Goal: Task Accomplishment & Management: Use online tool/utility

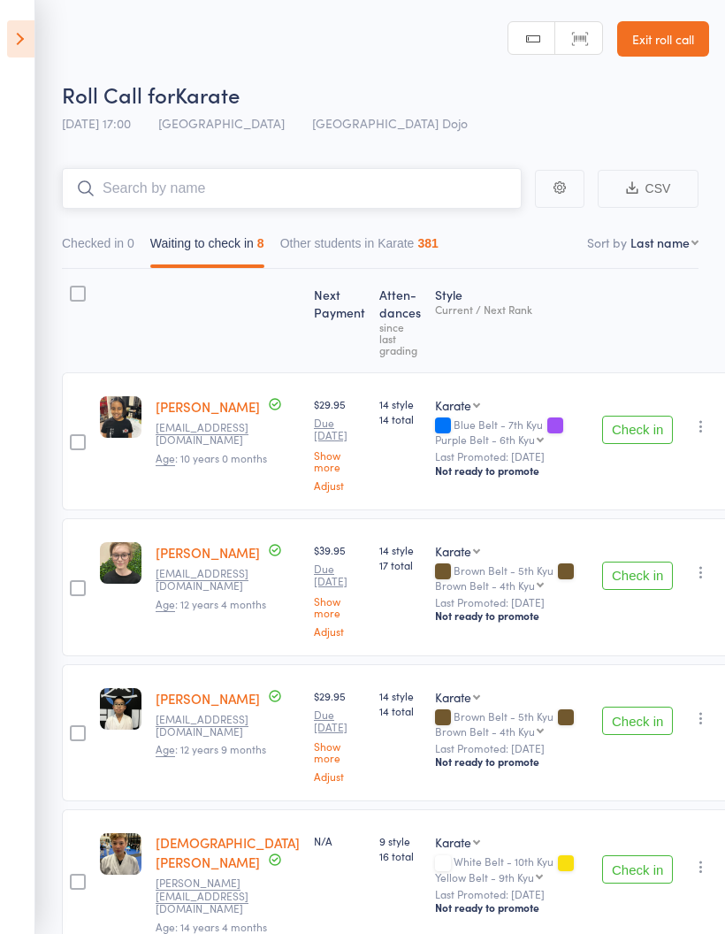
click at [405, 190] on input "search" at bounding box center [292, 188] width 460 height 41
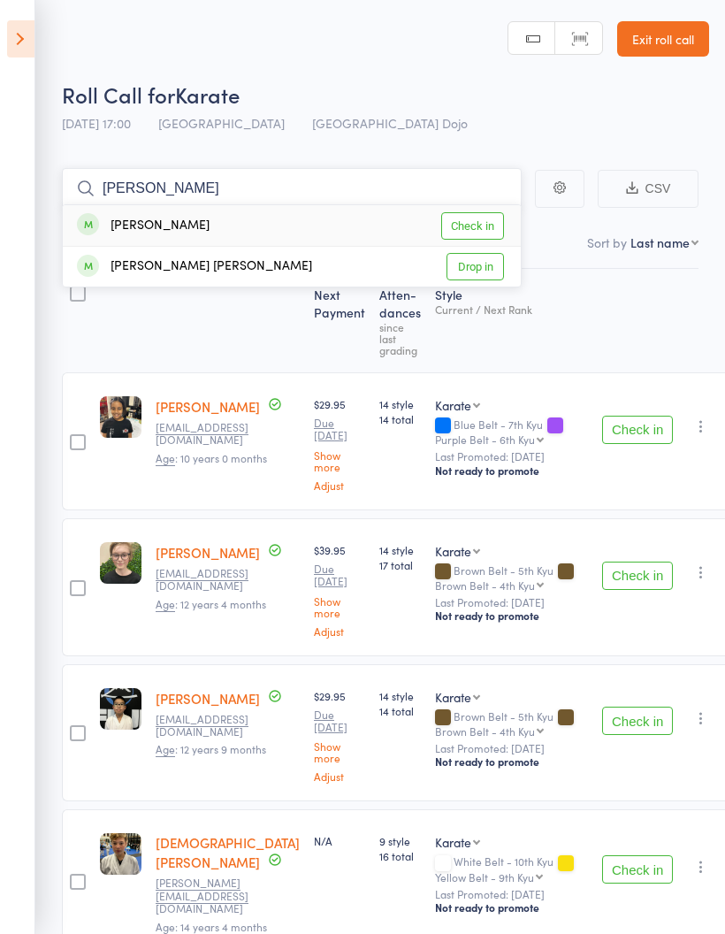
type input "[PERSON_NAME]"
click at [478, 233] on link "Check in" at bounding box center [472, 225] width 63 height 27
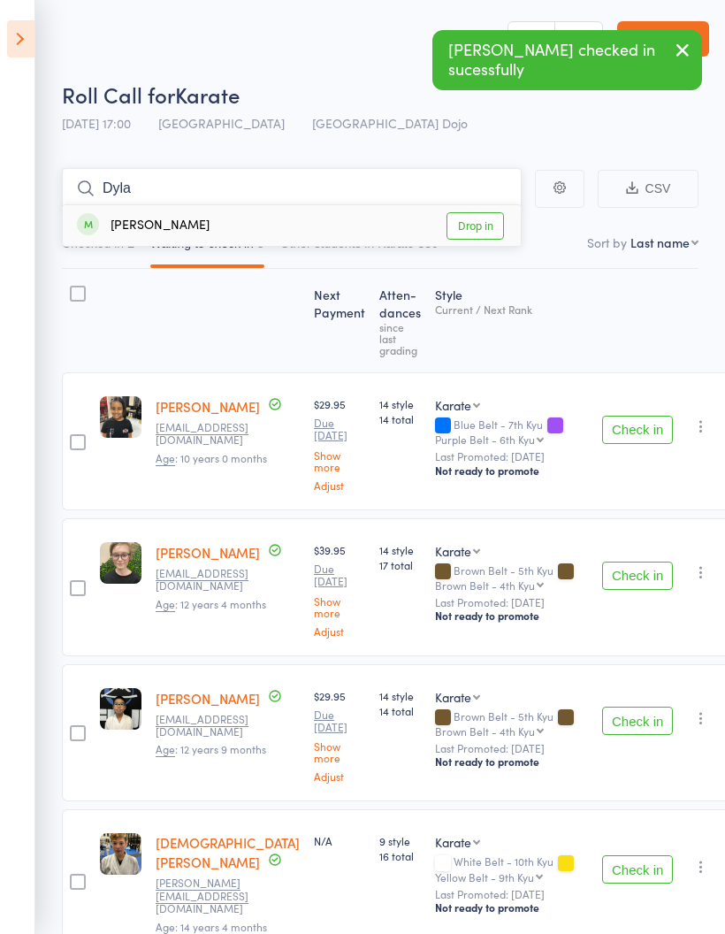
type input "Dyla"
click at [470, 222] on link "Drop in" at bounding box center [475, 225] width 57 height 27
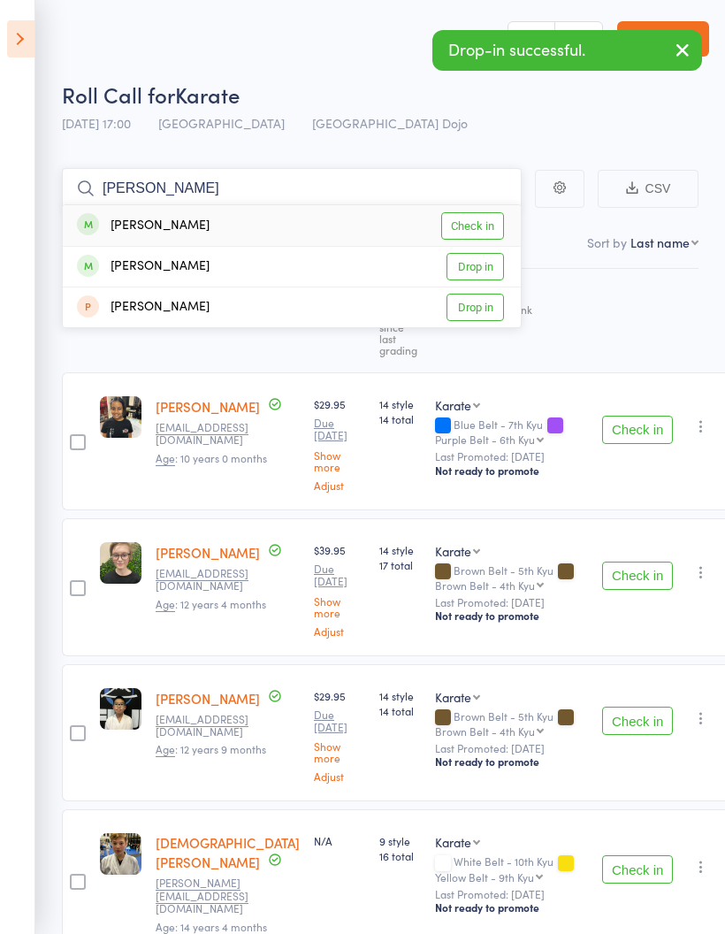
type input "[PERSON_NAME]"
click at [473, 224] on link "Check in" at bounding box center [472, 225] width 63 height 27
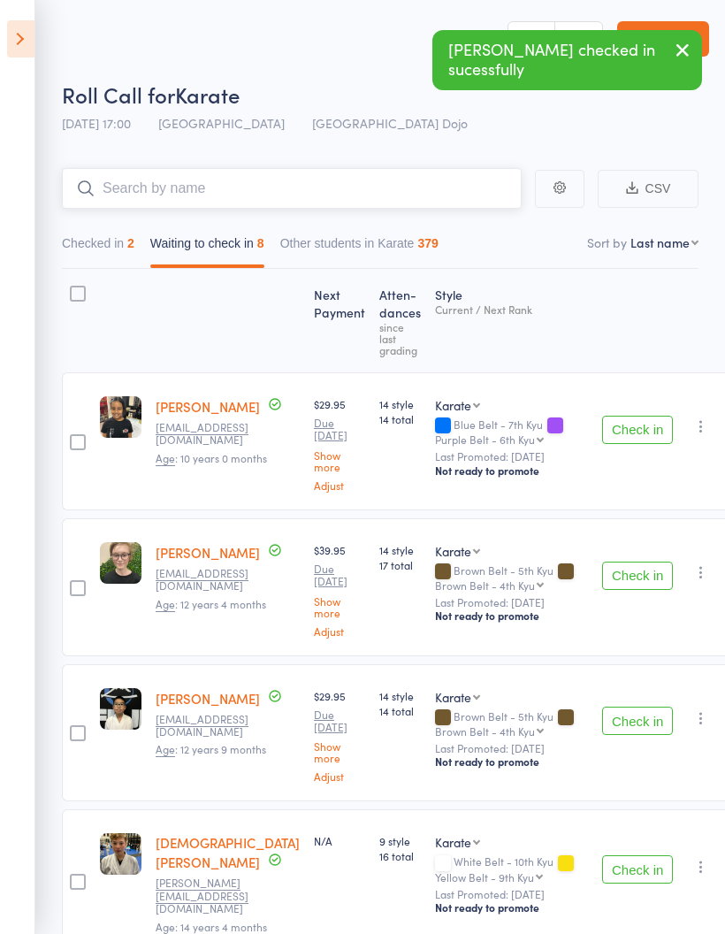
type input "A"
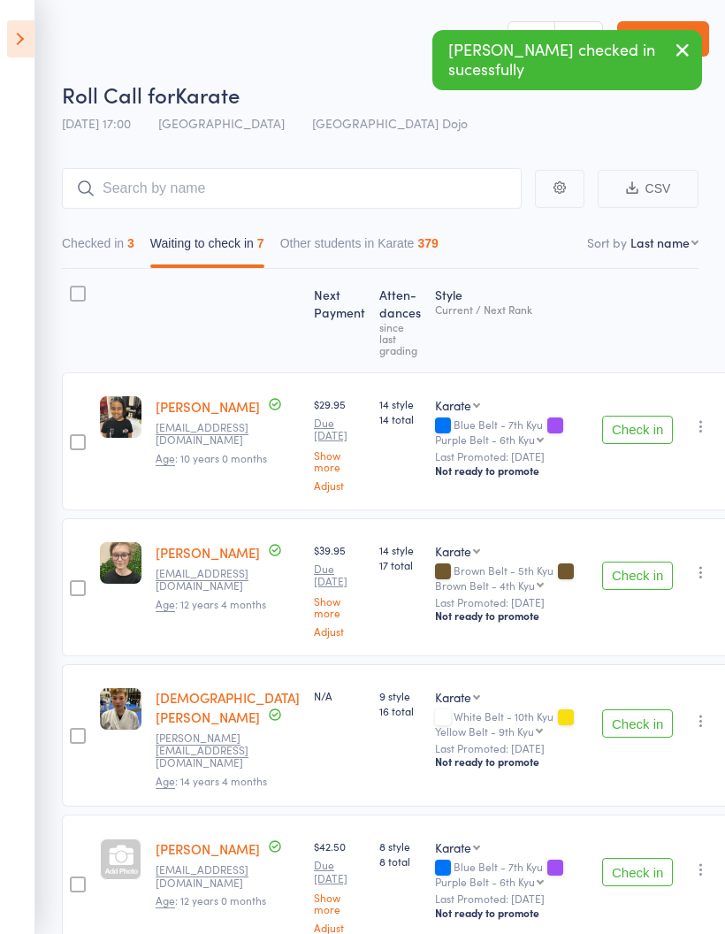
click at [616, 576] on button "Check in" at bounding box center [637, 576] width 71 height 28
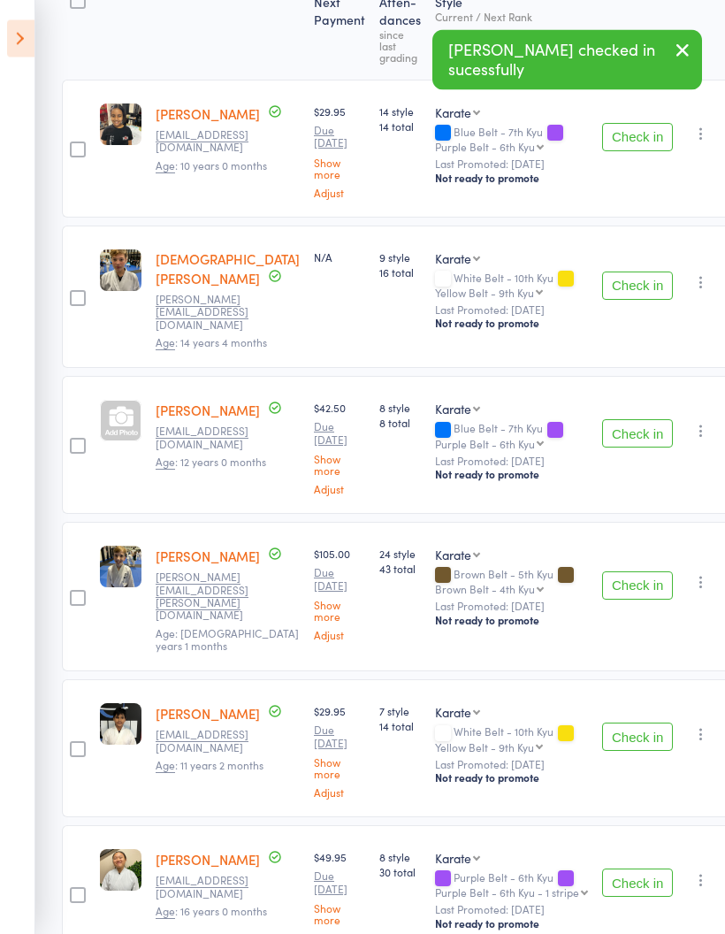
click at [612, 576] on button "Check in" at bounding box center [637, 586] width 71 height 28
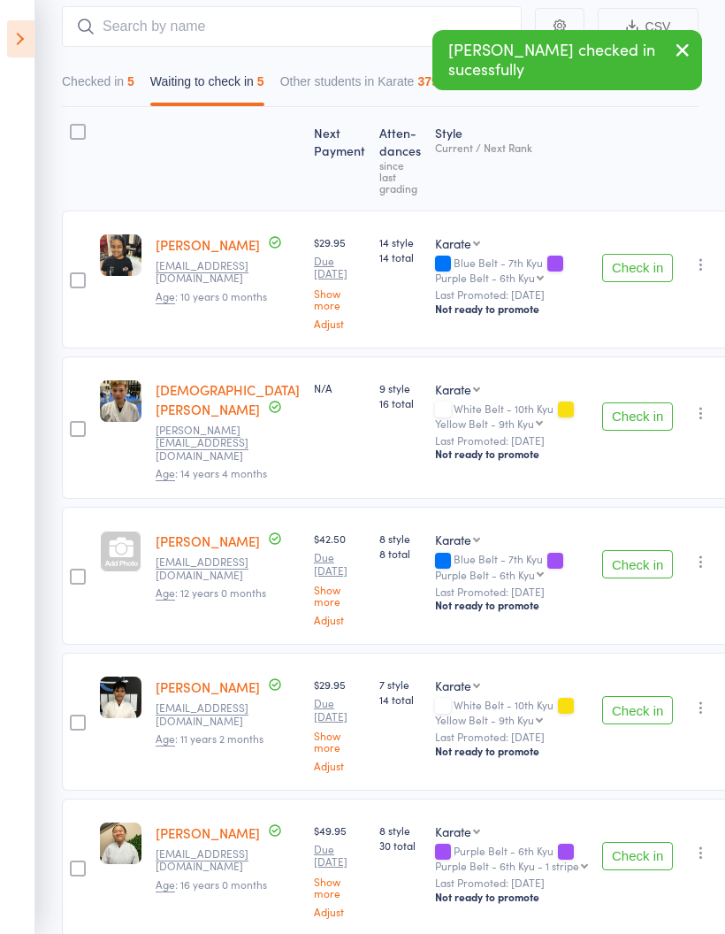
scroll to position [42, 0]
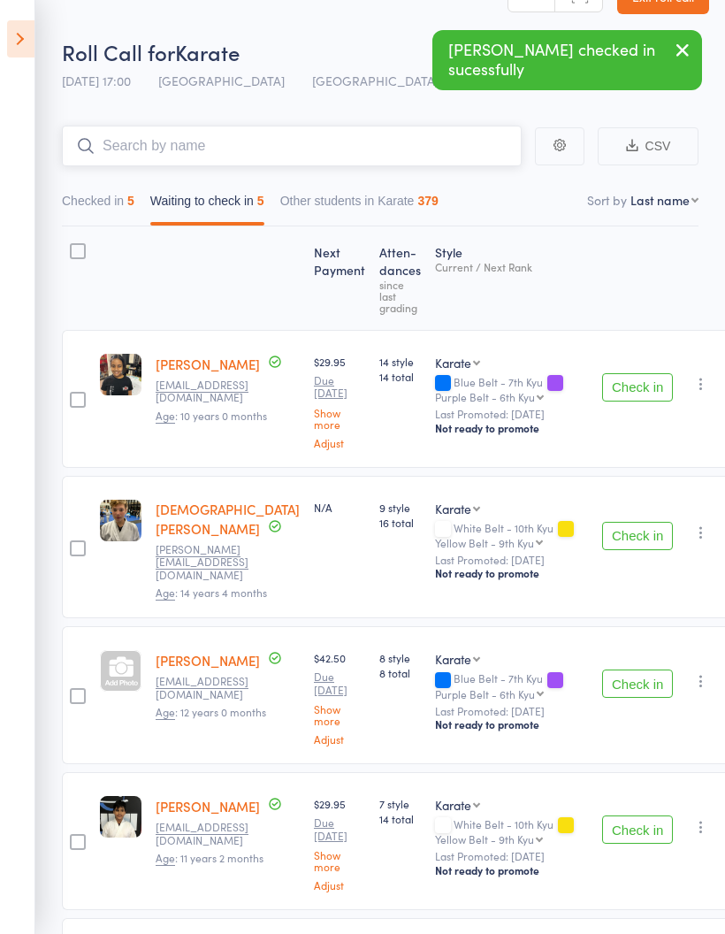
click at [308, 150] on input "search" at bounding box center [292, 146] width 460 height 41
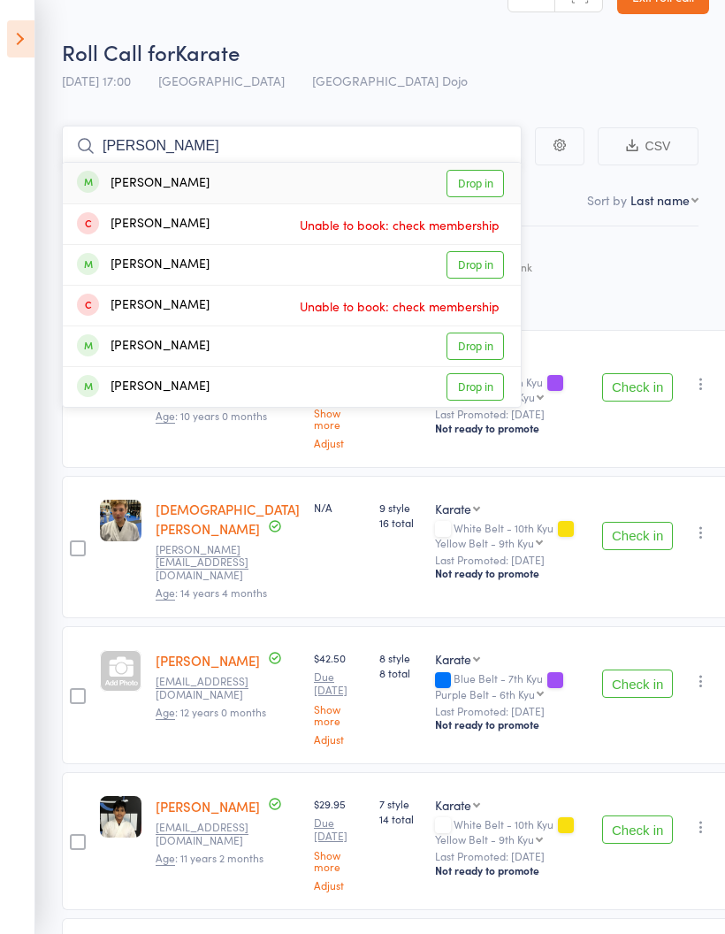
type input "[PERSON_NAME]"
click at [484, 190] on link "Drop in" at bounding box center [475, 183] width 57 height 27
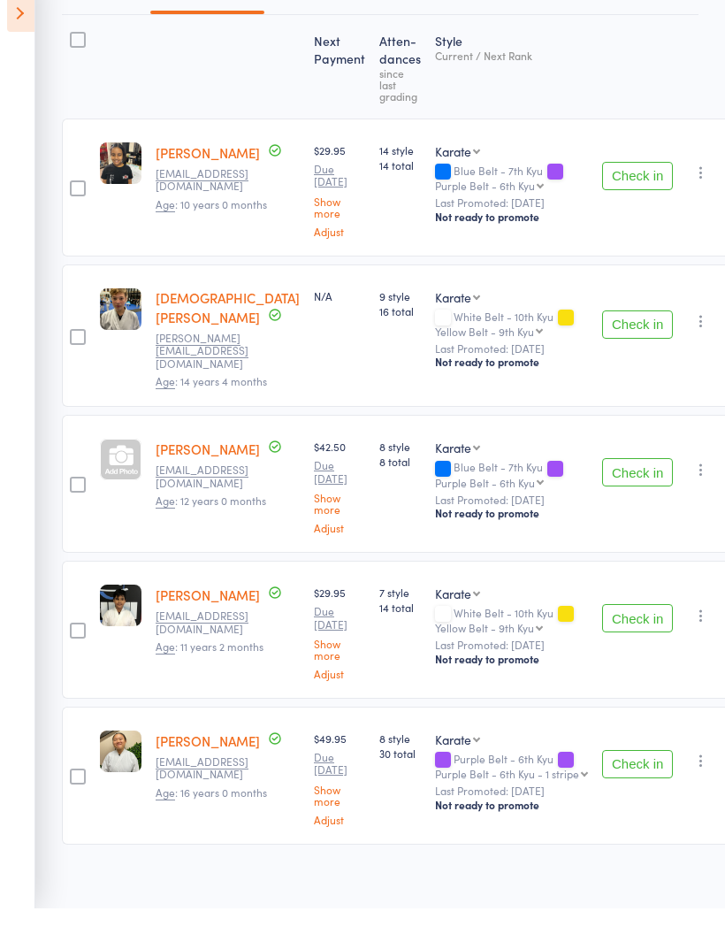
scroll to position [0, 0]
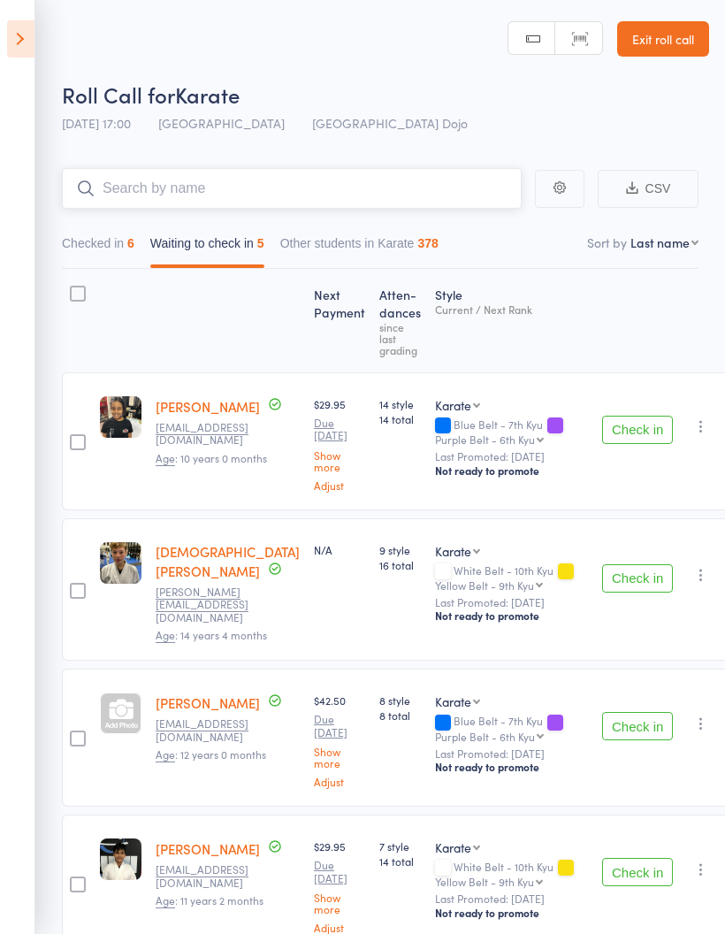
click at [420, 252] on button "Other students in Karate 378" at bounding box center [359, 247] width 158 height 41
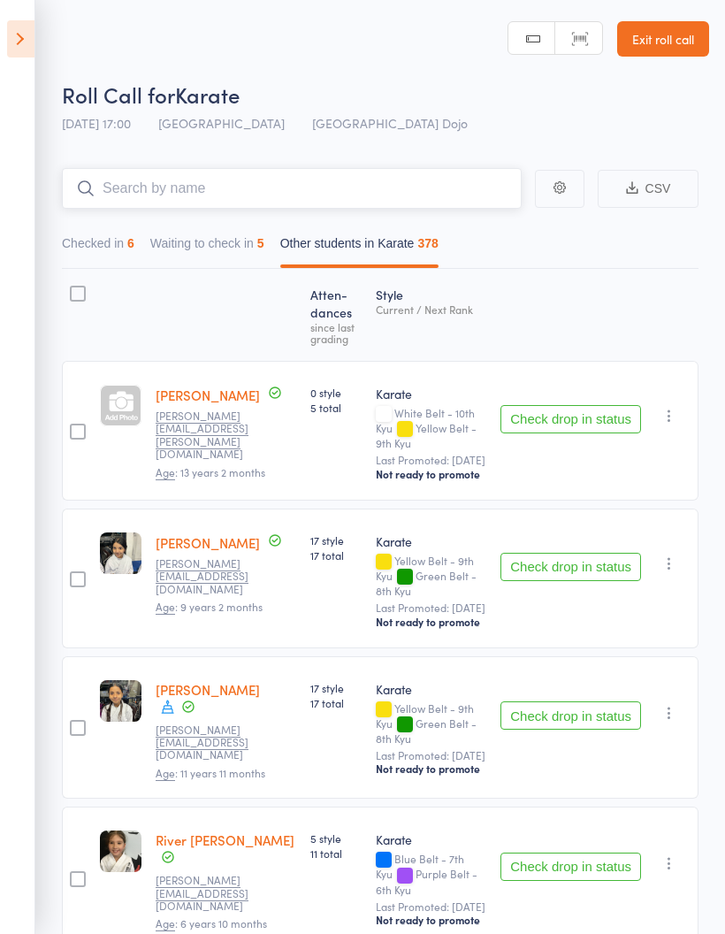
click at [218, 252] on button "Waiting to check in 5" at bounding box center [207, 247] width 114 height 41
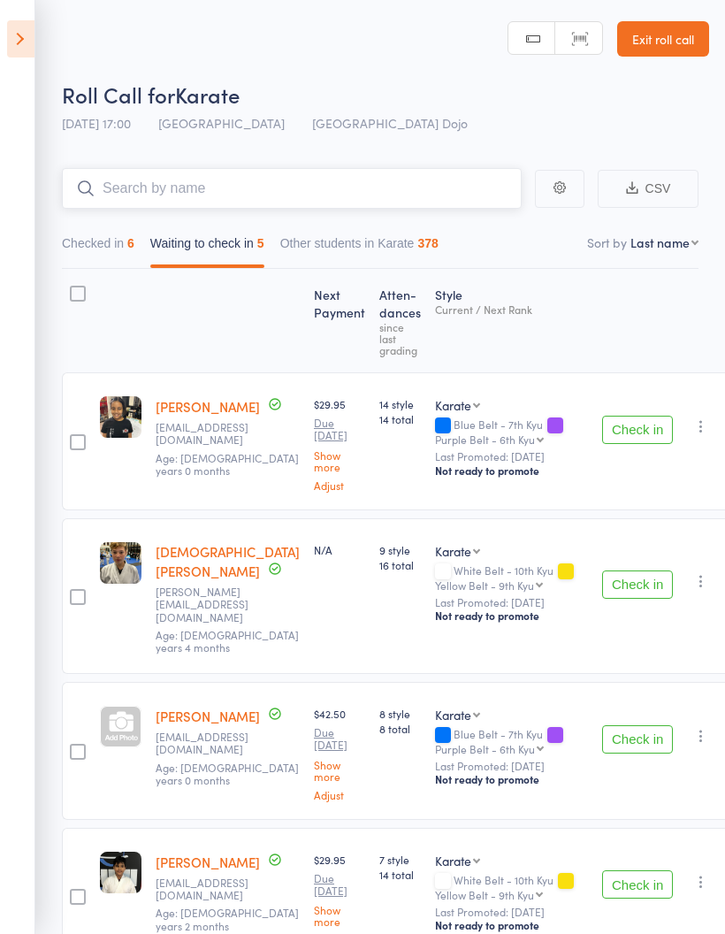
click at [330, 195] on input "search" at bounding box center [292, 188] width 460 height 41
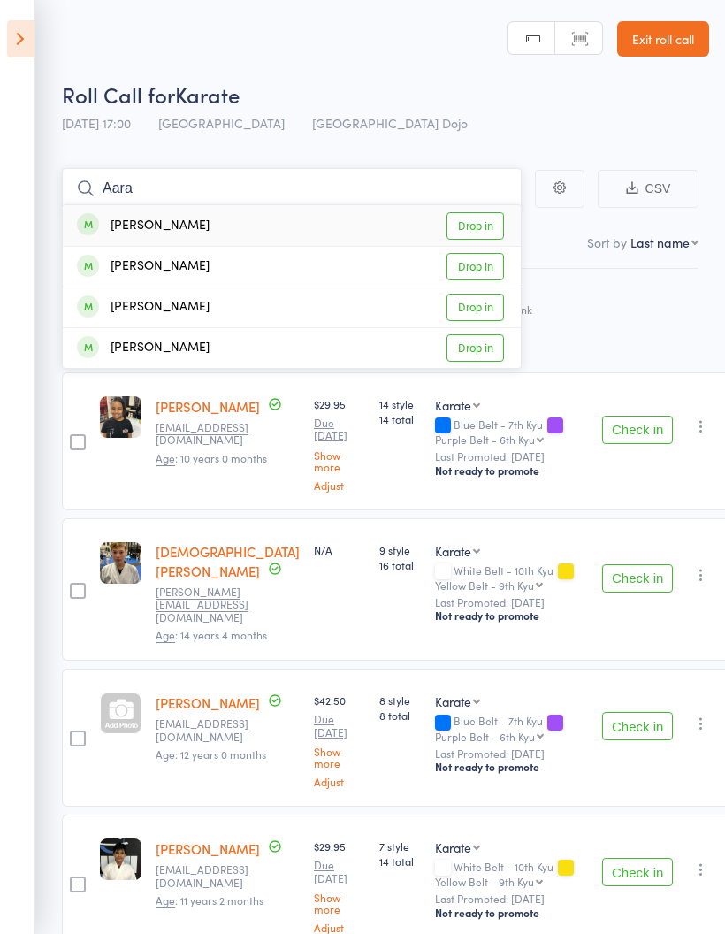
type input "Aara"
click at [484, 230] on link "Drop in" at bounding box center [475, 225] width 57 height 27
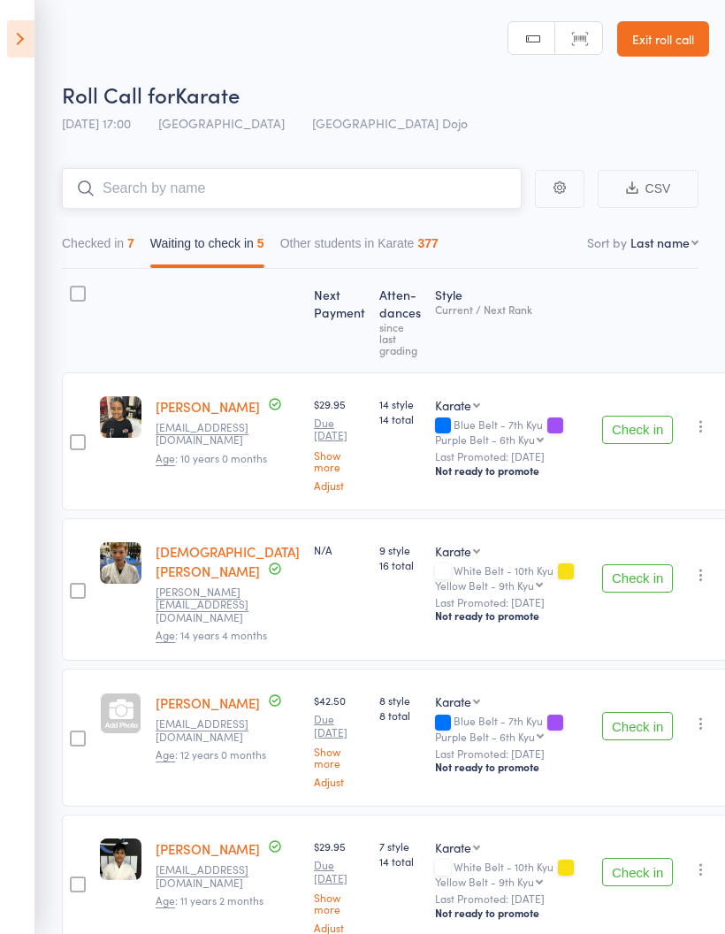
click at [422, 241] on button "Other students in Karate 377" at bounding box center [359, 247] width 158 height 41
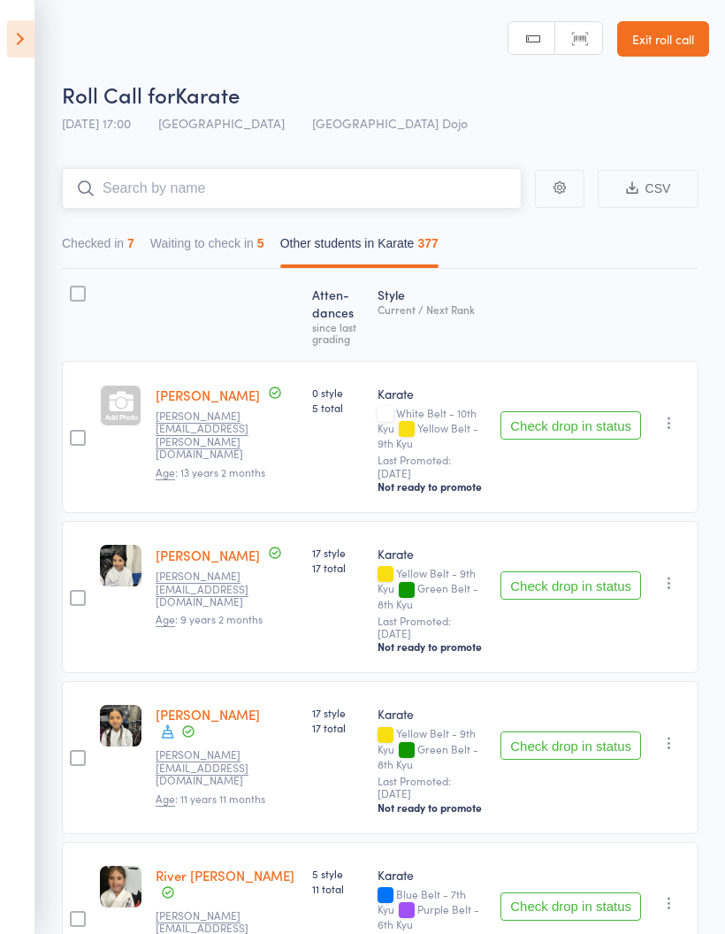
click at [126, 249] on button "Checked in 7" at bounding box center [98, 247] width 73 height 41
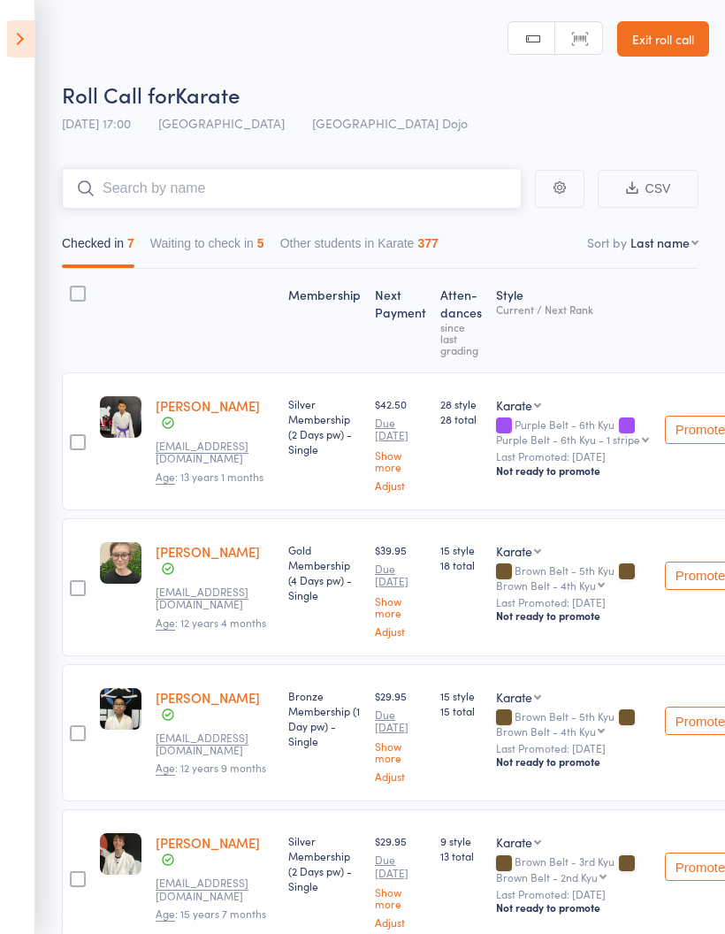
click at [364, 181] on input "search" at bounding box center [292, 188] width 460 height 41
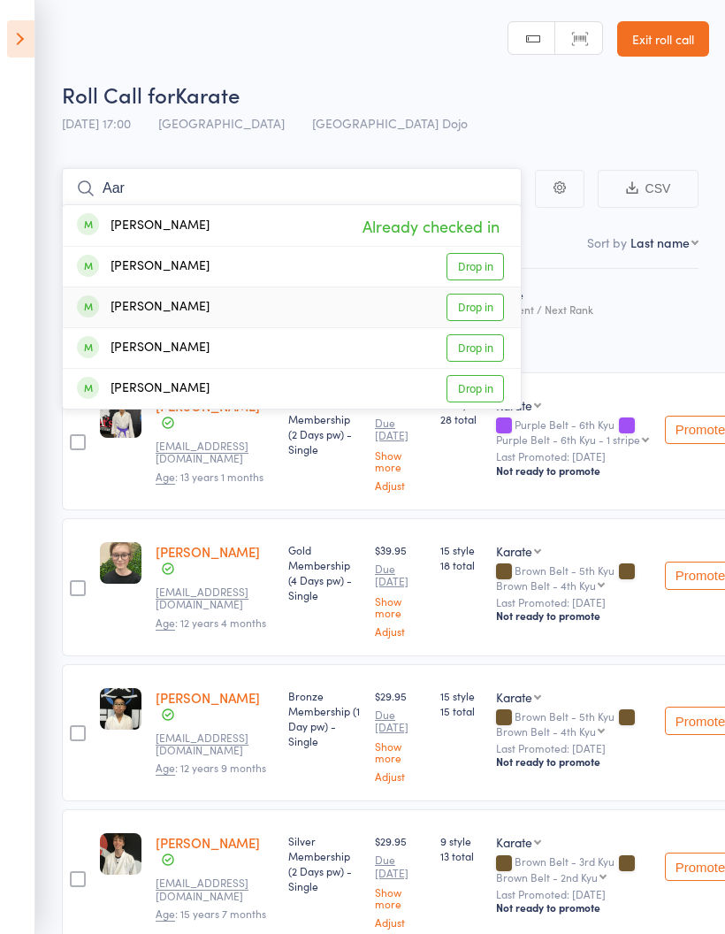
type input "Aar"
click at [482, 315] on link "Drop in" at bounding box center [475, 307] width 57 height 27
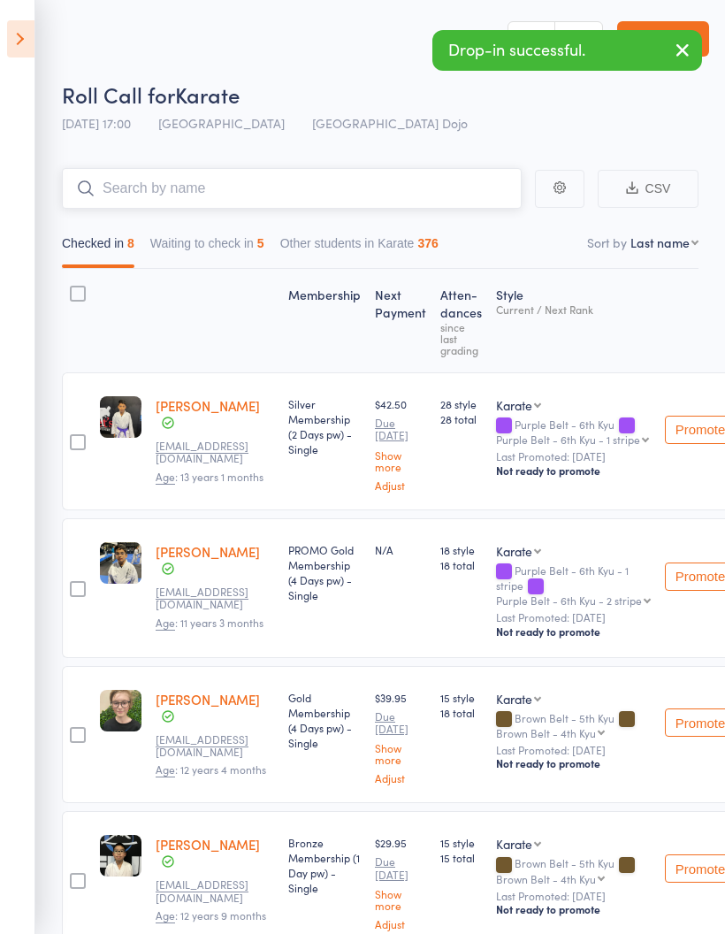
click at [248, 256] on button "Waiting to check in 5" at bounding box center [207, 247] width 114 height 41
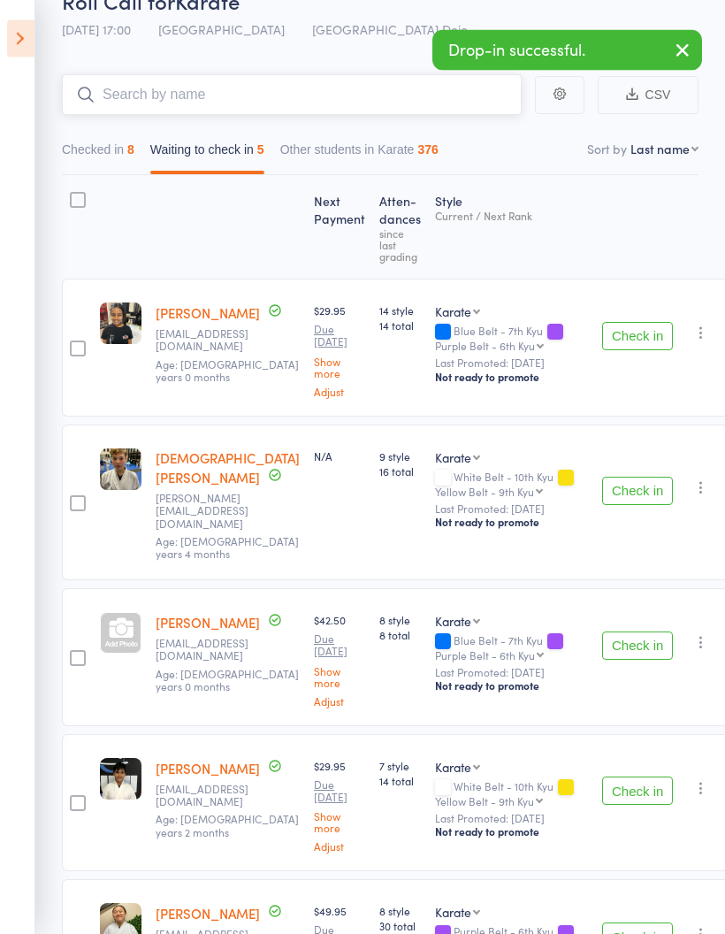
scroll to position [228, 0]
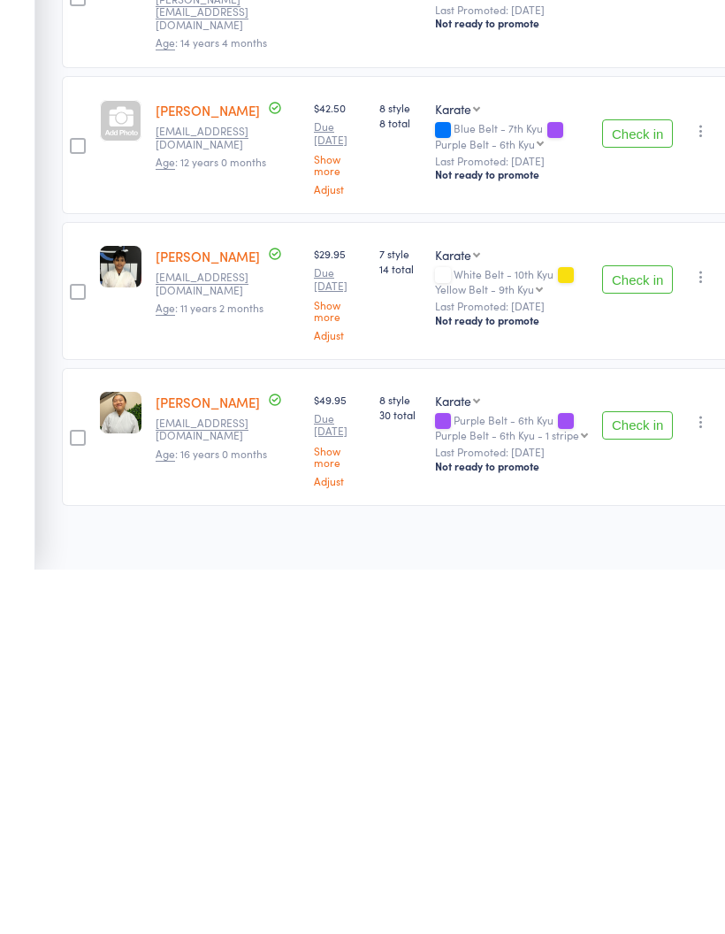
click at [602, 776] on button "Check in" at bounding box center [637, 790] width 71 height 28
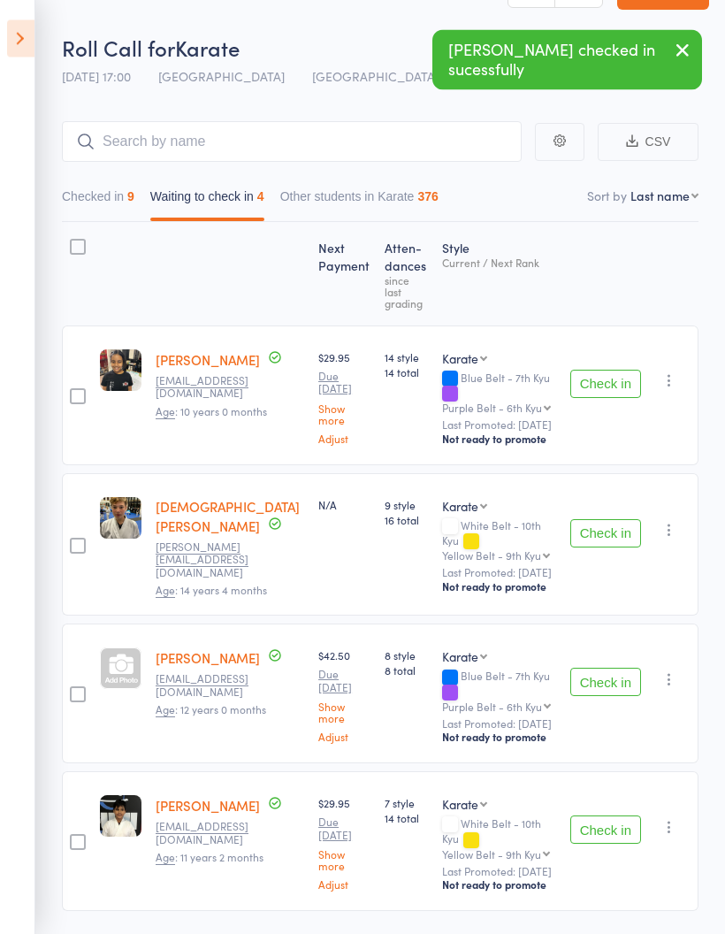
click at [604, 669] on button "Check in" at bounding box center [605, 683] width 71 height 28
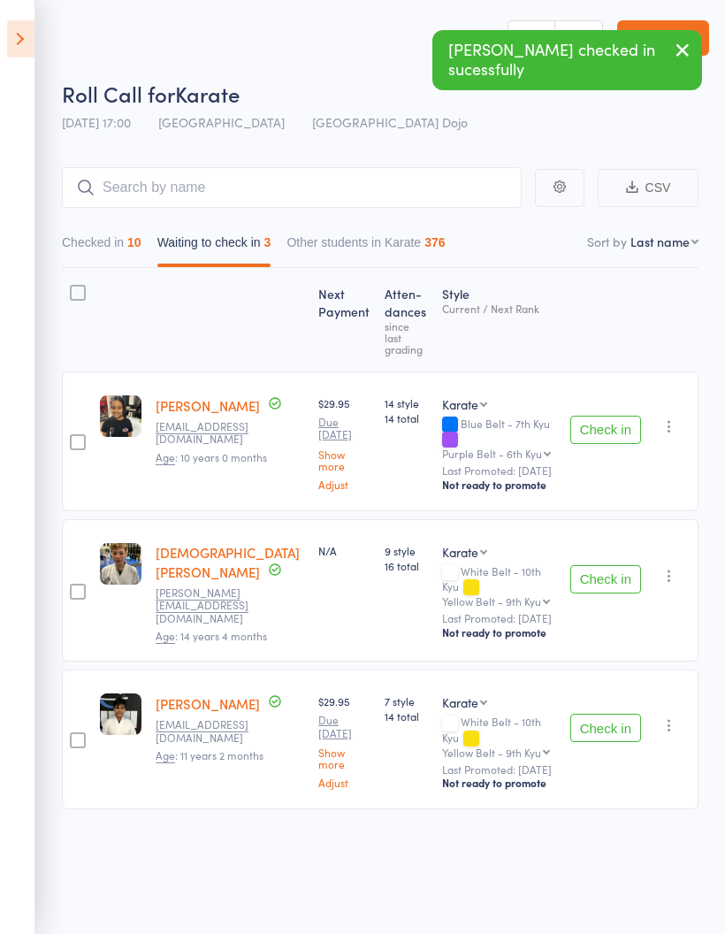
click at [600, 416] on button "Check in" at bounding box center [605, 430] width 71 height 28
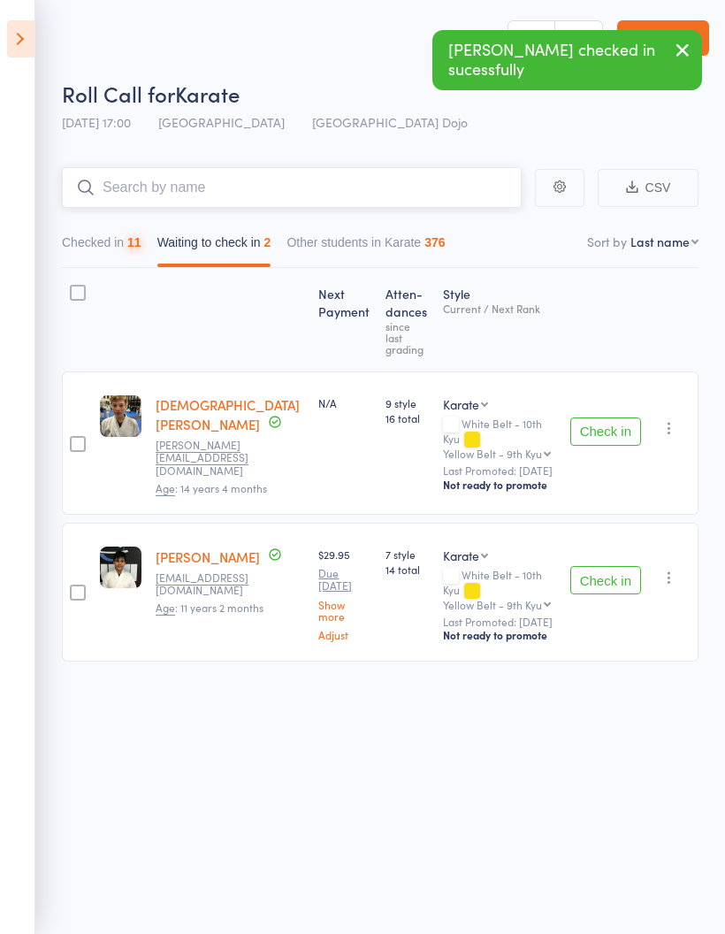
click at [377, 177] on input "search" at bounding box center [292, 187] width 460 height 41
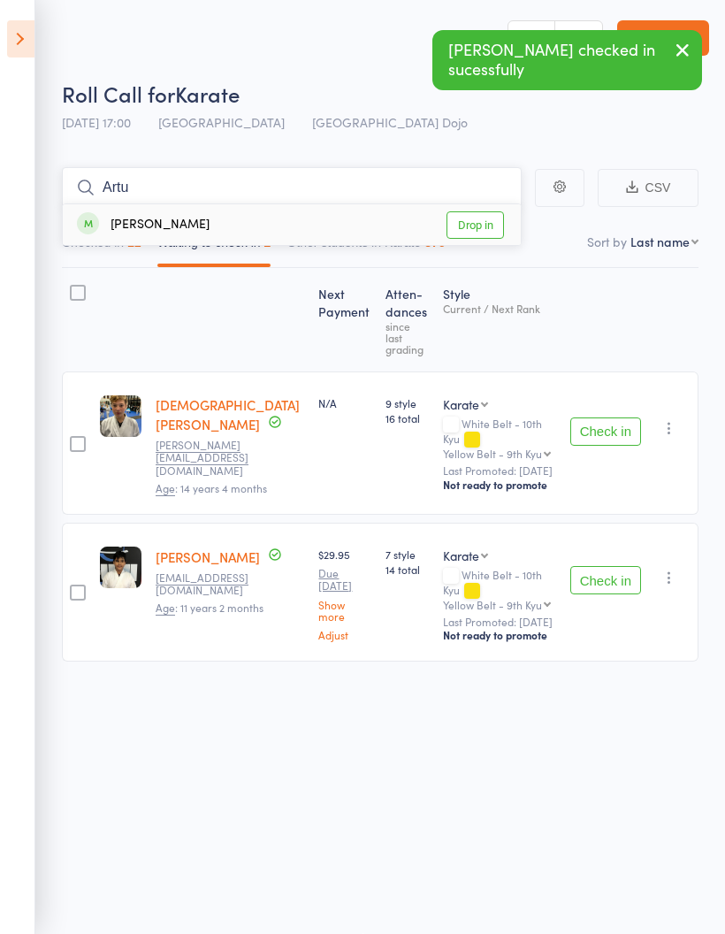
type input "Artu"
click at [482, 223] on link "Drop in" at bounding box center [475, 224] width 57 height 27
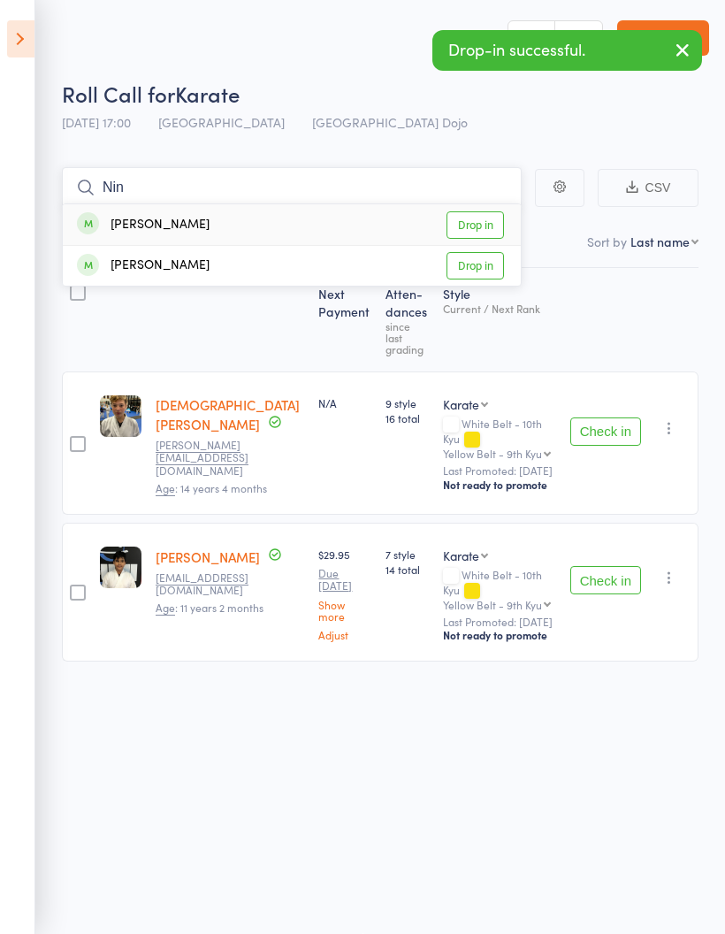
type input "Nin"
click at [478, 220] on link "Drop in" at bounding box center [475, 224] width 57 height 27
type input "The"
click at [479, 211] on link "Drop in" at bounding box center [475, 224] width 57 height 27
type input "V"
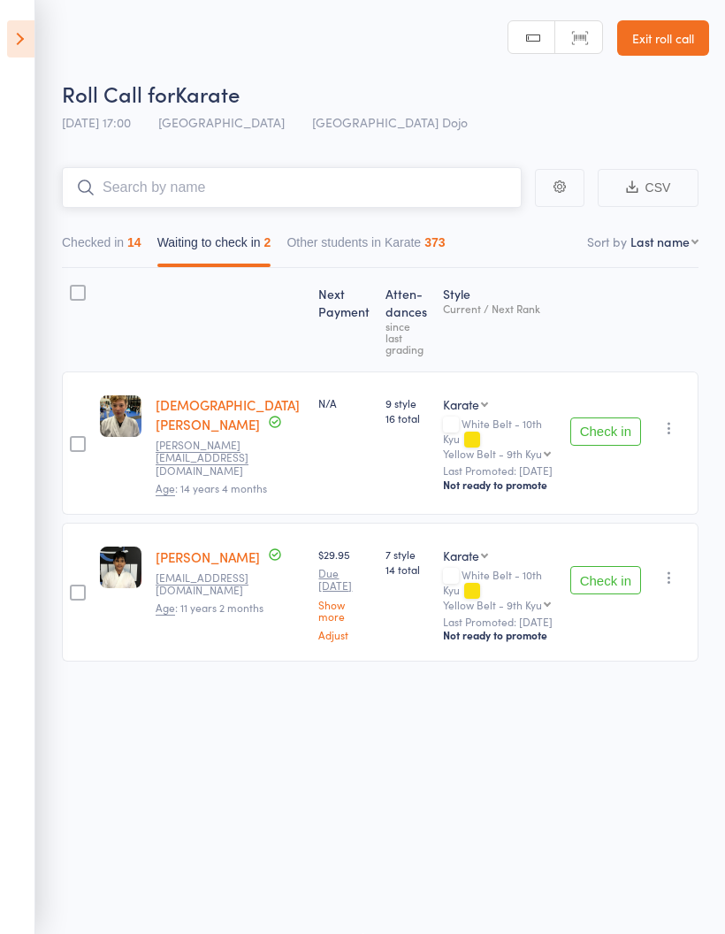
click at [435, 233] on button "Other students in Karate 373" at bounding box center [366, 246] width 158 height 41
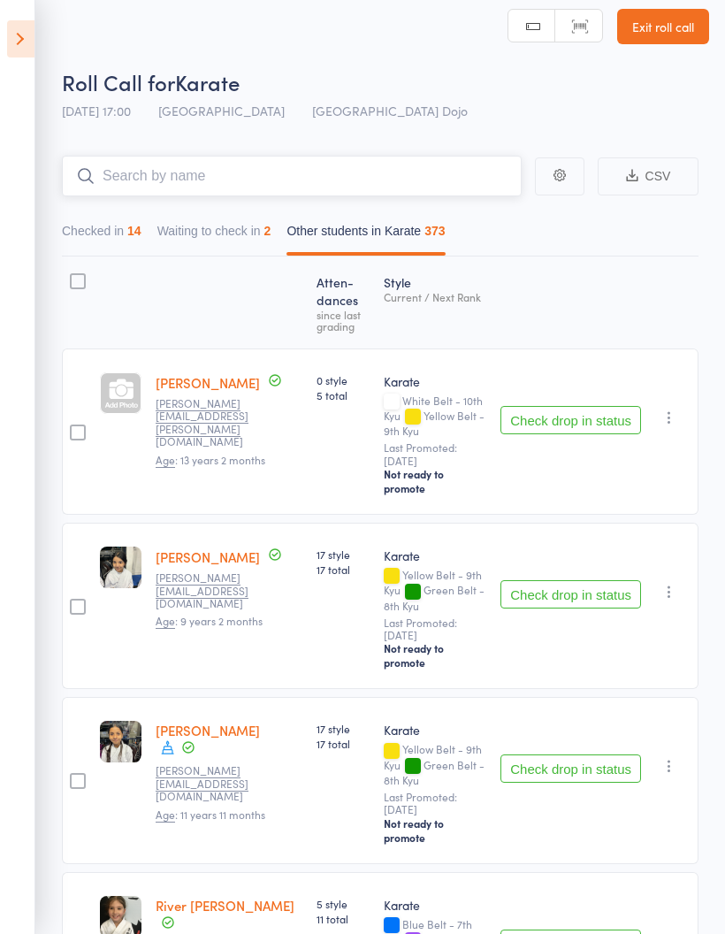
click at [435, 180] on input "search" at bounding box center [292, 176] width 460 height 41
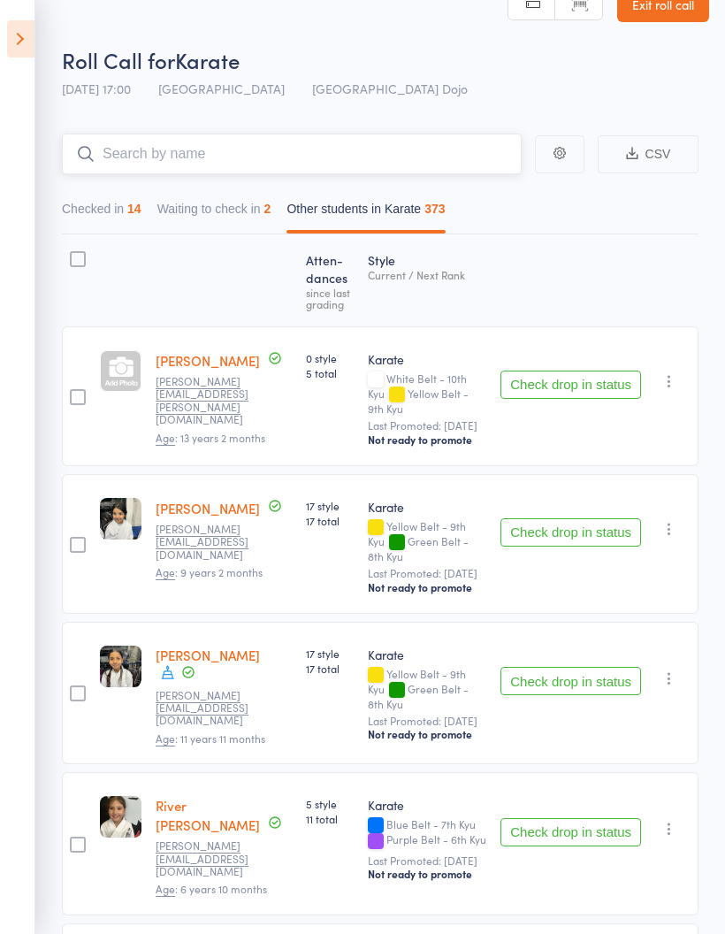
scroll to position [0, 0]
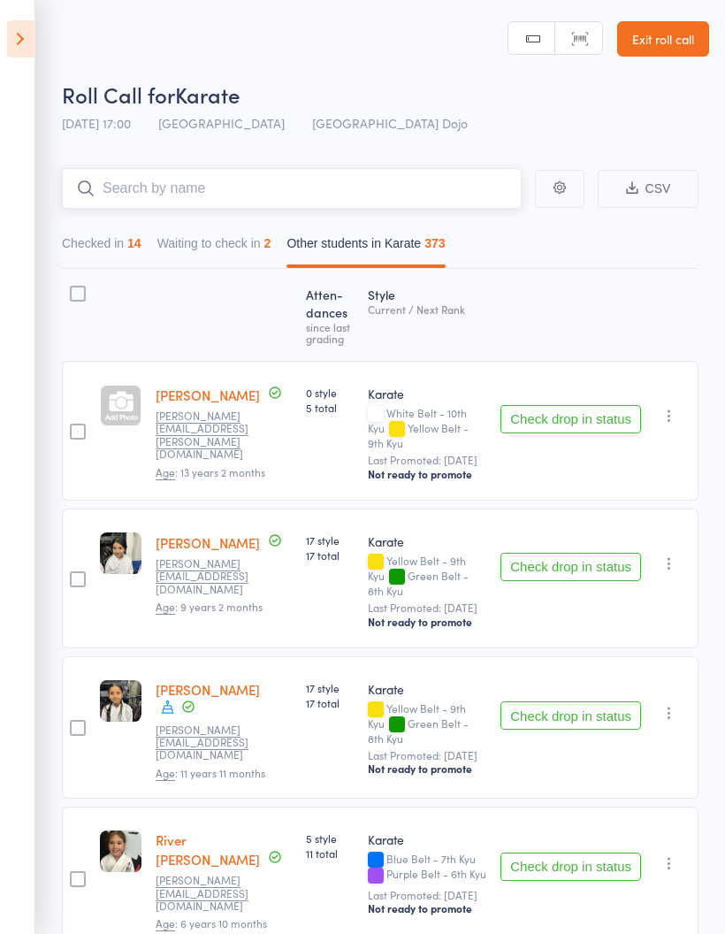
click at [119, 249] on button "Checked in 14" at bounding box center [102, 247] width 80 height 41
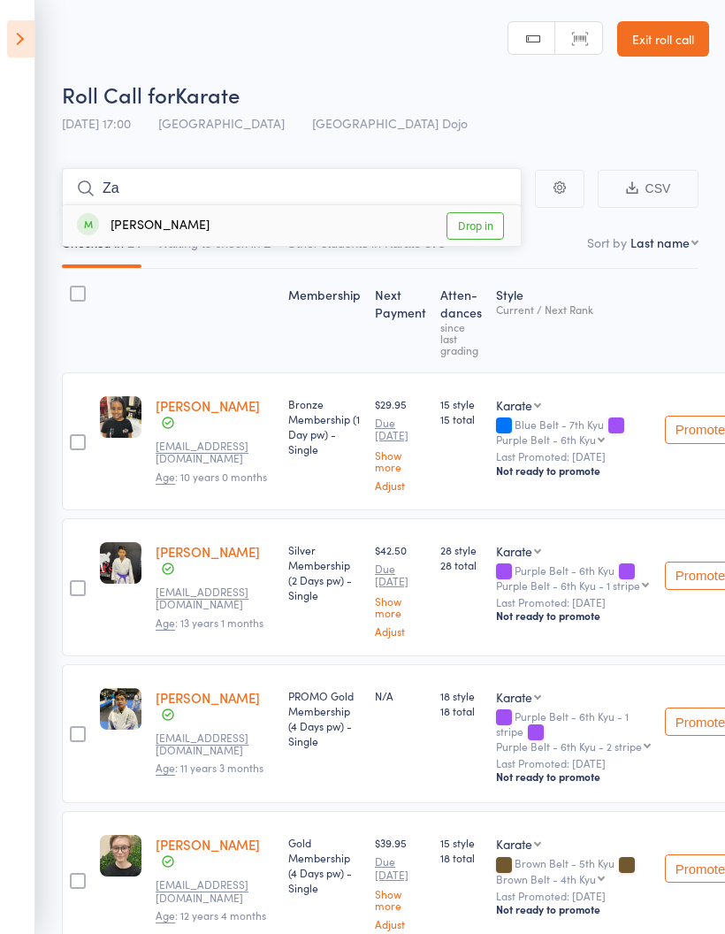
type input "Z"
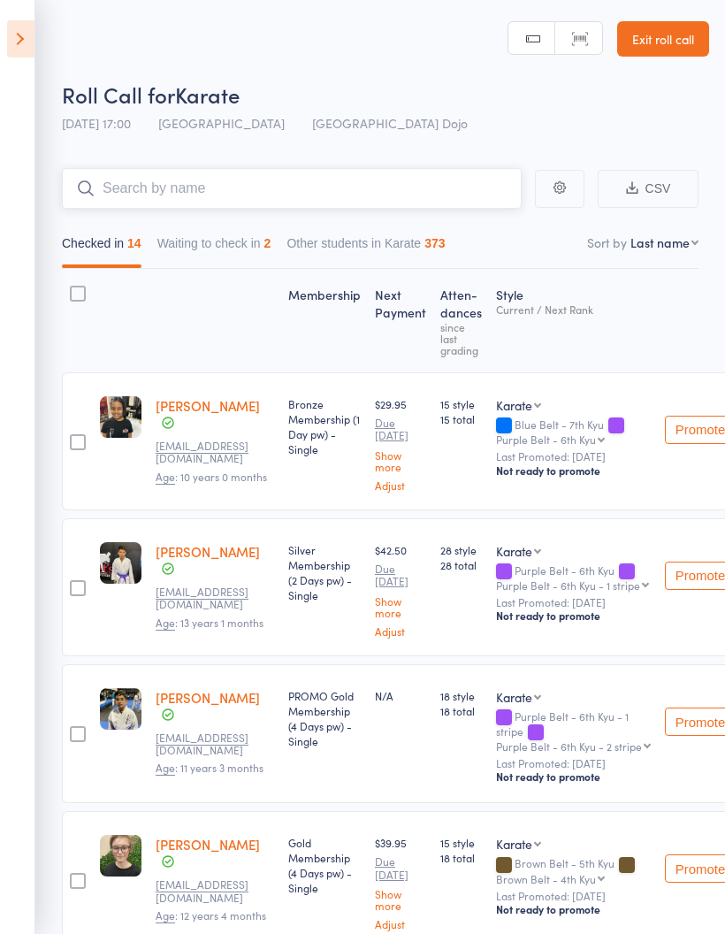
click at [252, 254] on button "Waiting to check in 2" at bounding box center [214, 247] width 114 height 41
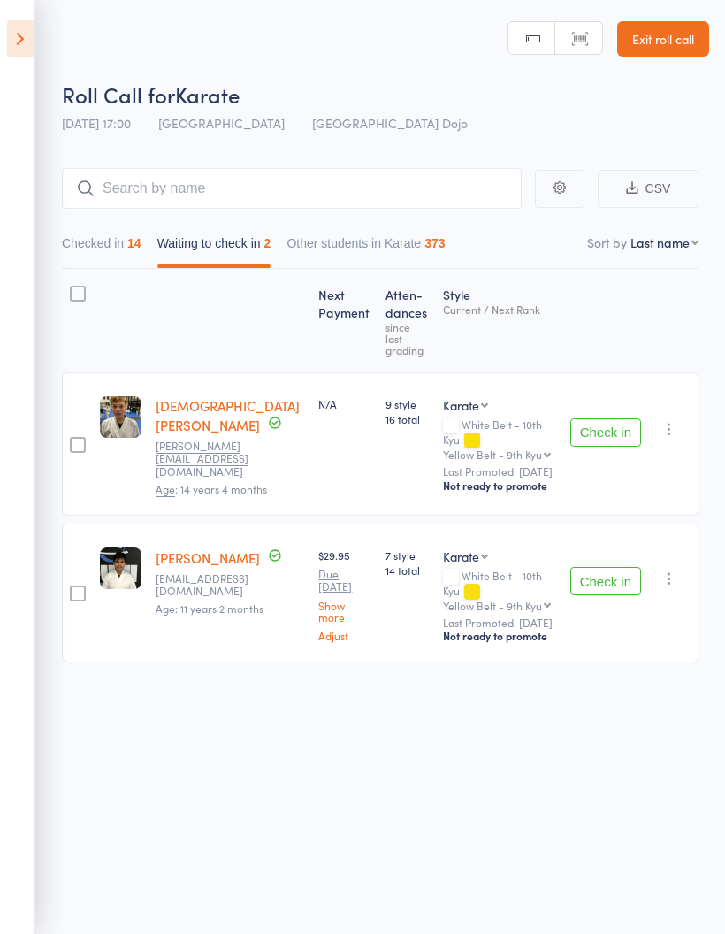
click at [601, 567] on button "Check in" at bounding box center [605, 581] width 71 height 28
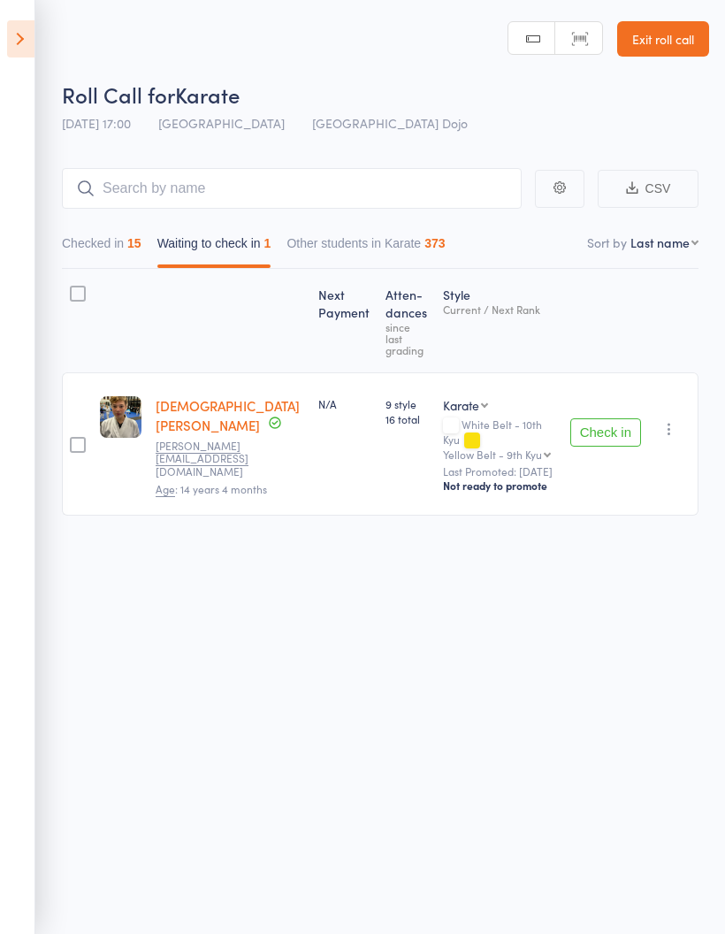
click at [600, 418] on button "Check in" at bounding box center [605, 432] width 71 height 28
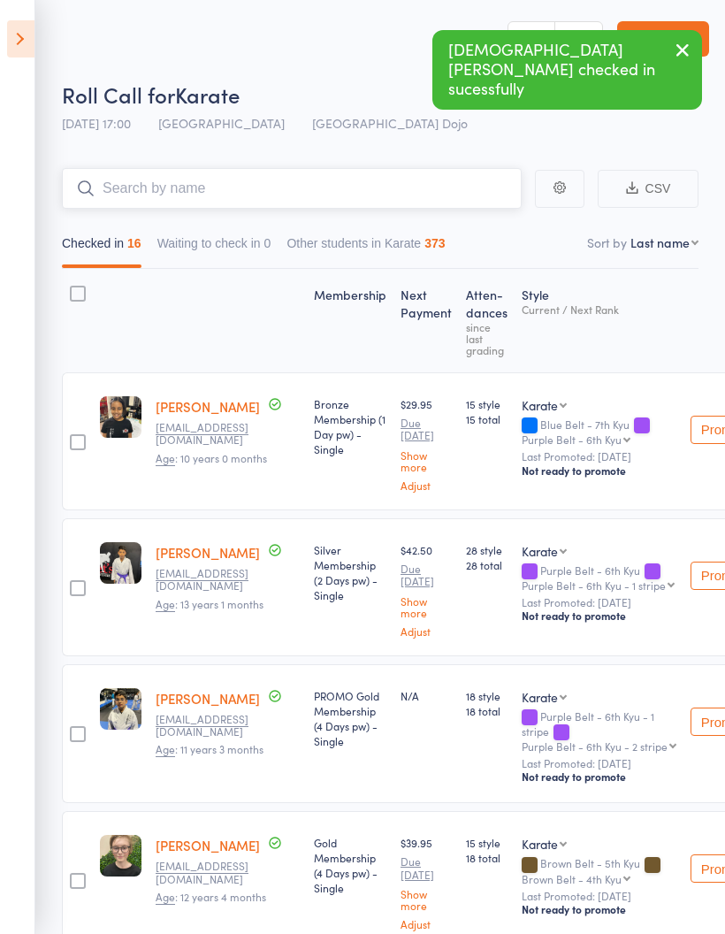
click at [309, 201] on input "search" at bounding box center [292, 188] width 460 height 41
click at [10, 42] on icon at bounding box center [20, 38] width 27 height 37
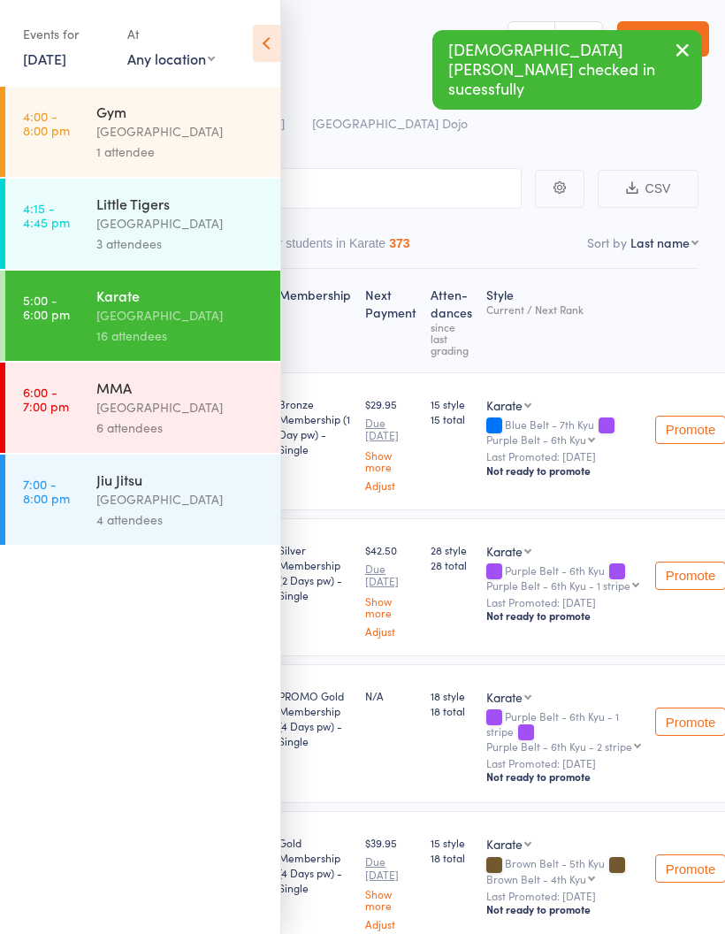
click at [56, 59] on link "[DATE]" at bounding box center [44, 58] width 43 height 19
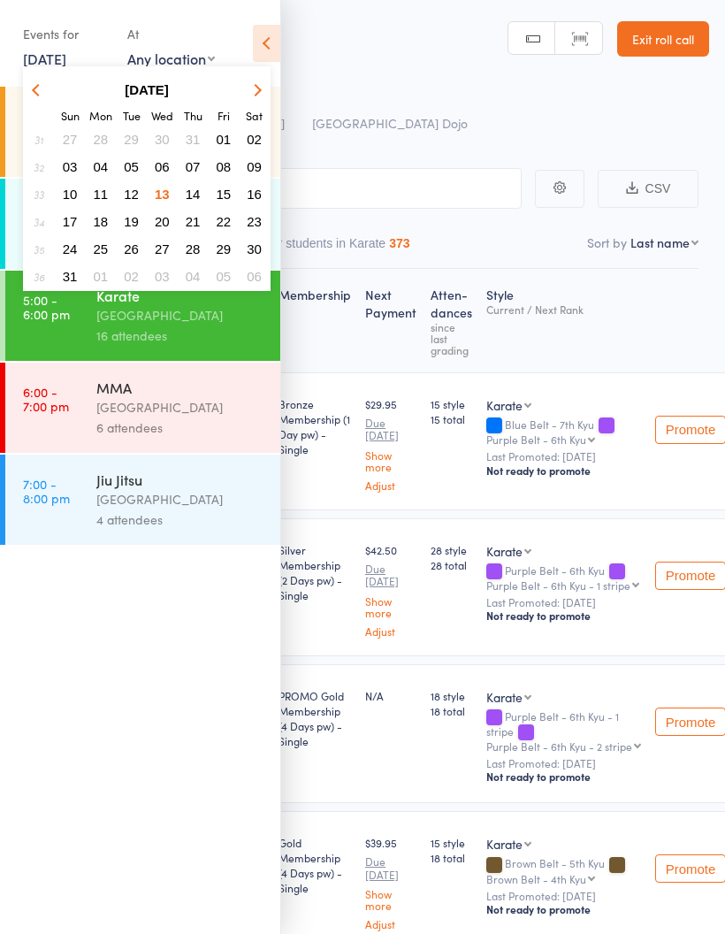
click at [164, 170] on span "06" at bounding box center [162, 166] width 15 height 15
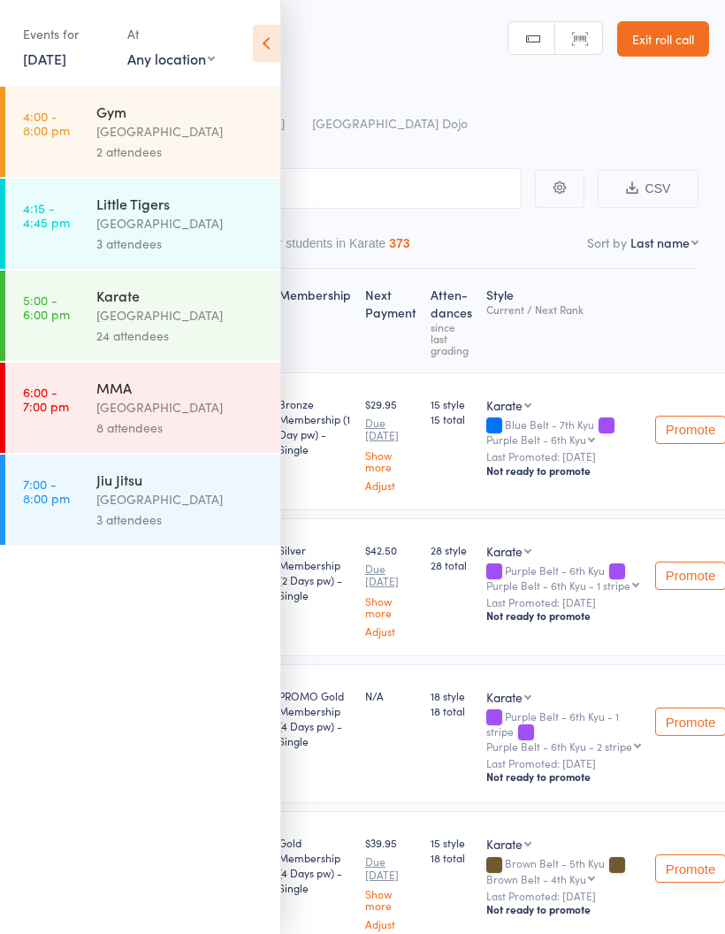
click at [207, 314] on div "[GEOGRAPHIC_DATA]" at bounding box center [180, 315] width 169 height 20
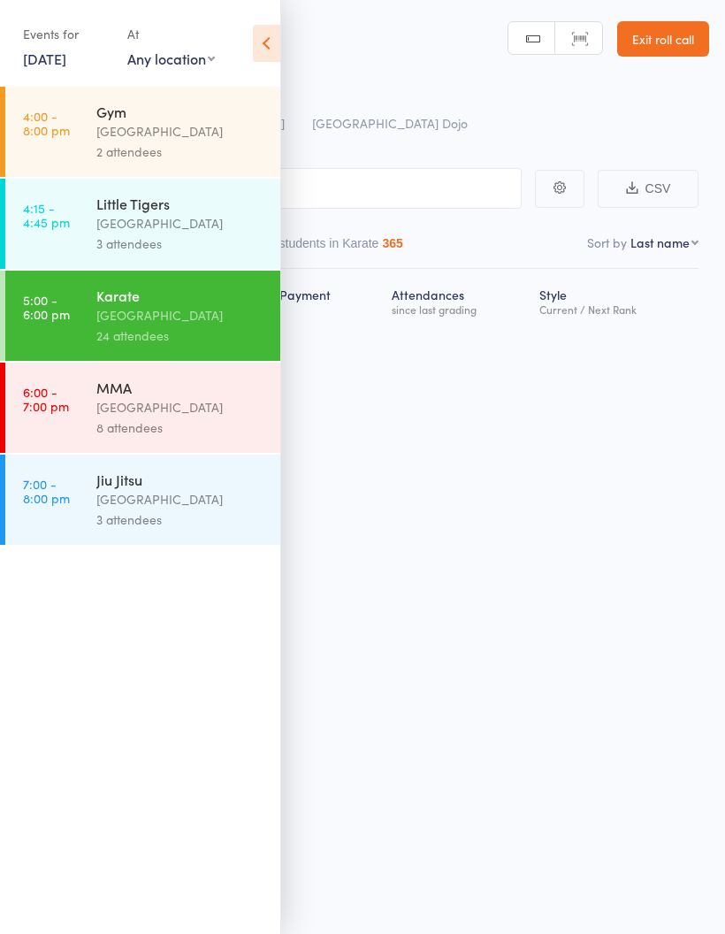
click at [261, 42] on icon at bounding box center [266, 43] width 27 height 37
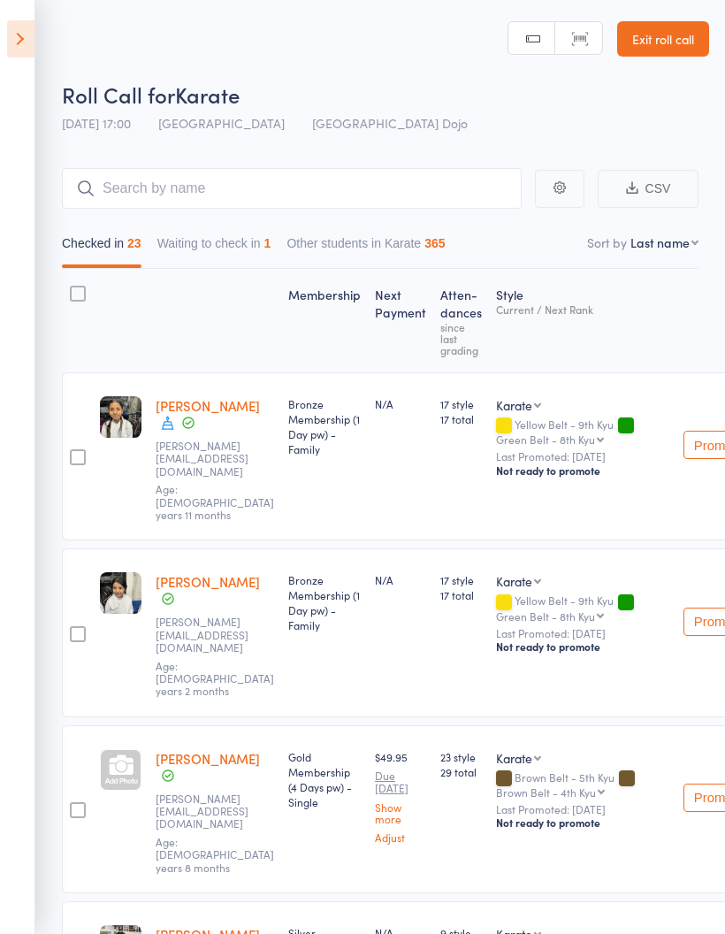
click at [15, 41] on icon at bounding box center [20, 38] width 27 height 37
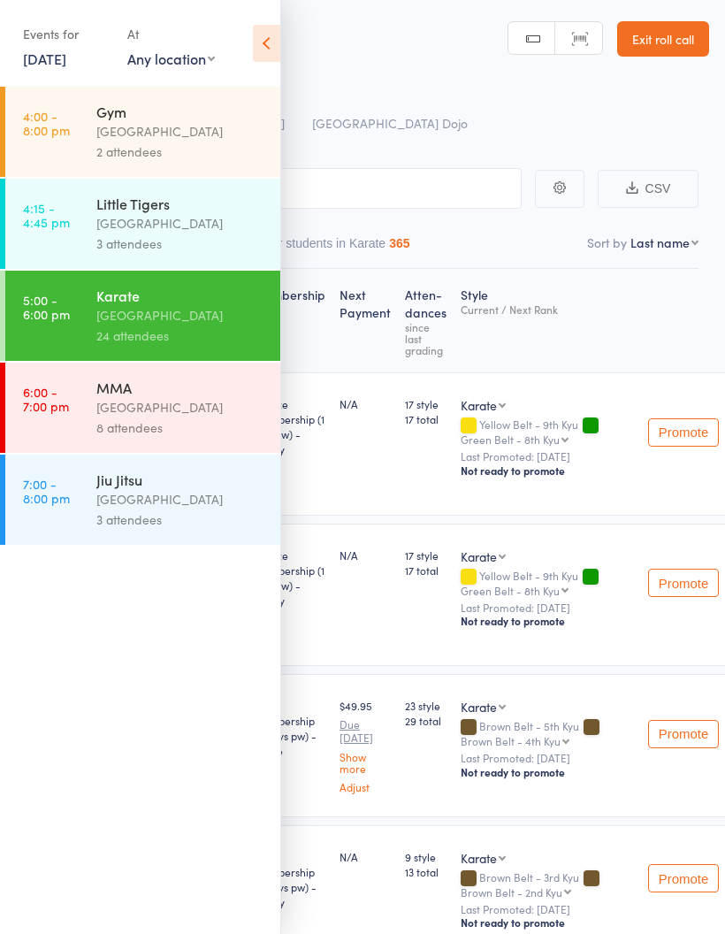
click at [339, 86] on div "Roll Call for Karate" at bounding box center [385, 94] width 647 height 29
click at [265, 37] on icon at bounding box center [266, 43] width 27 height 37
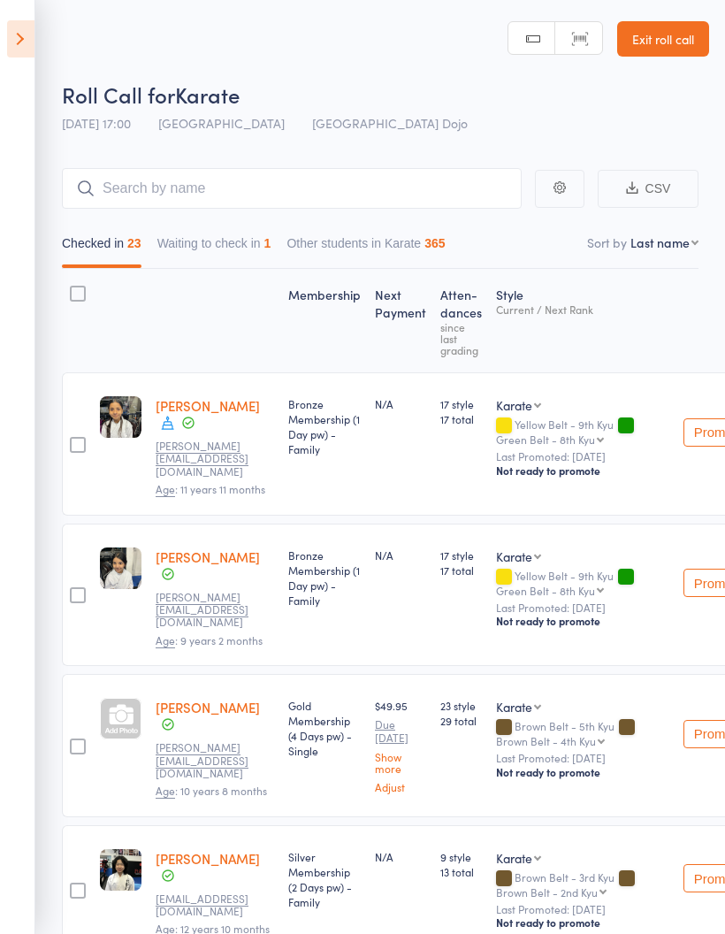
click at [662, 241] on select "First name Last name Birthday [DATE]? Behind on payments? Check in time Next pa…" at bounding box center [665, 242] width 68 height 18
